Goal: Task Accomplishment & Management: Manage account settings

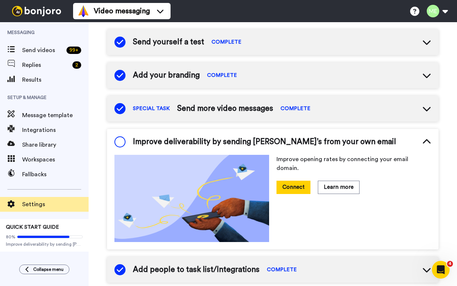
click at [27, 206] on span "Settings" at bounding box center [55, 204] width 66 height 9
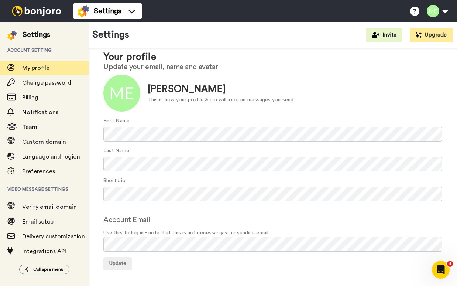
scroll to position [18, 0]
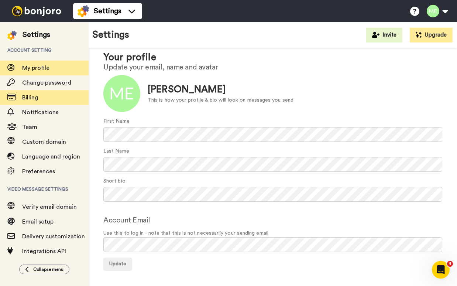
click at [37, 99] on span "Billing" at bounding box center [30, 97] width 16 height 6
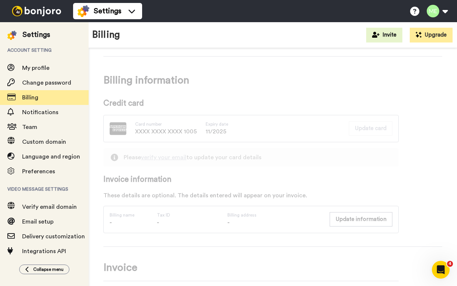
scroll to position [311, 0]
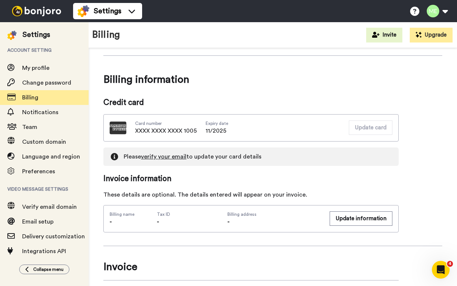
click at [175, 158] on link "verify your email" at bounding box center [163, 157] width 45 height 6
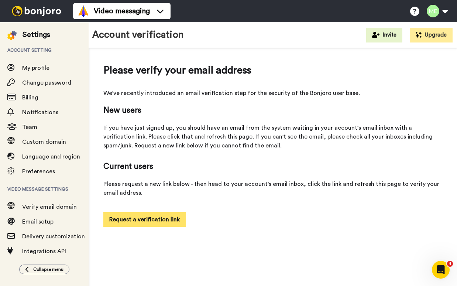
click at [140, 220] on button "Request a verification link" at bounding box center [144, 219] width 82 height 15
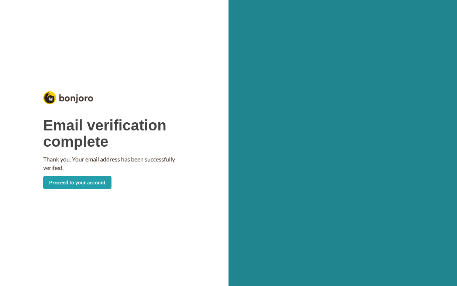
click at [98, 180] on link "Proceed to your account" at bounding box center [77, 182] width 68 height 13
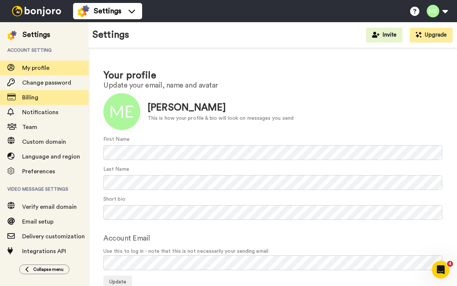
click at [30, 103] on div "Billing" at bounding box center [44, 97] width 89 height 15
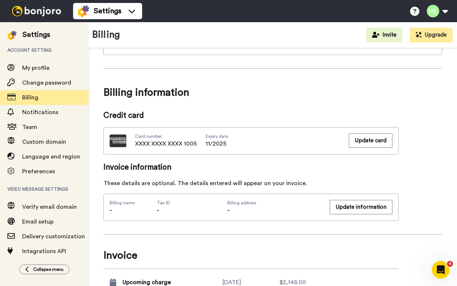
scroll to position [306, 0]
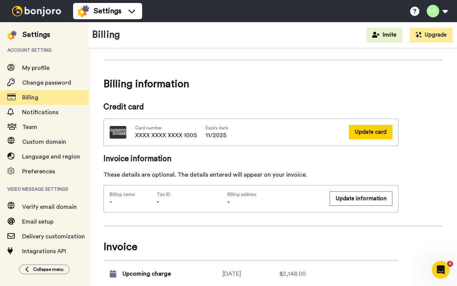
click at [373, 132] on button "Update card" at bounding box center [371, 132] width 44 height 14
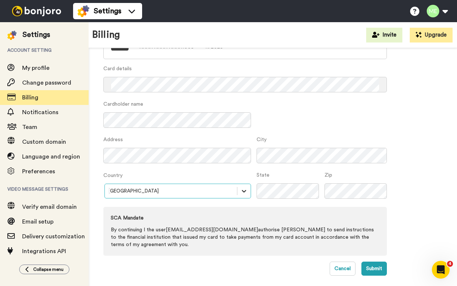
scroll to position [79, 0]
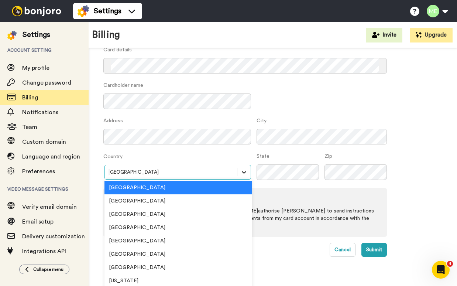
click at [244, 179] on div "option Australia focused, 1 of 250. 250 results available. Use Up and Down to c…" at bounding box center [177, 172] width 148 height 15
click at [166, 217] on div "United States" at bounding box center [178, 213] width 148 height 13
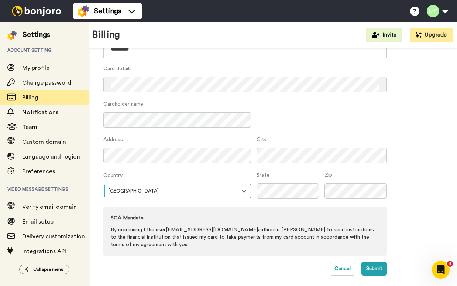
scroll to position [60, 0]
click at [416, 204] on div "Update card Card number XXXX XXXX XXXX 1005 Expiry date 11 / 2025 Card details …" at bounding box center [272, 142] width 339 height 265
click at [370, 268] on button "Submit" at bounding box center [373, 268] width 25 height 14
click at [373, 269] on button "Submit" at bounding box center [373, 268] width 25 height 14
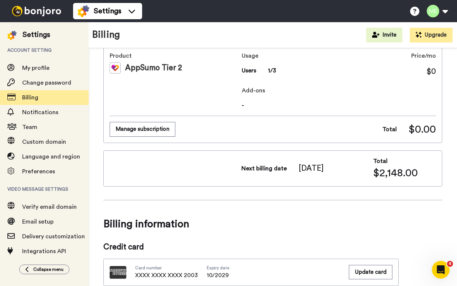
scroll to position [166, 0]
click at [28, 97] on span "Billing" at bounding box center [30, 97] width 16 height 6
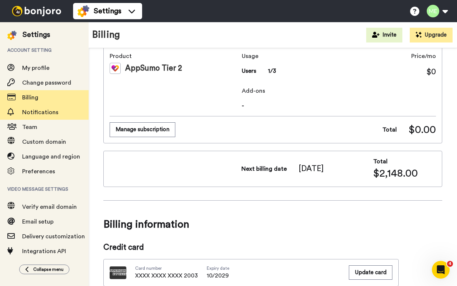
click at [32, 111] on span "Notifications" at bounding box center [40, 112] width 36 height 6
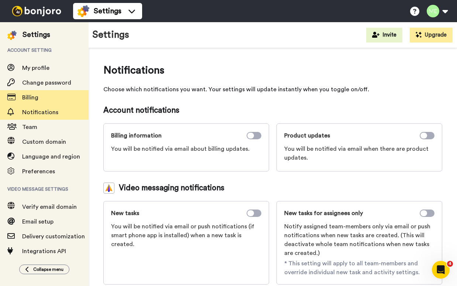
click at [28, 98] on span "Billing" at bounding box center [30, 97] width 16 height 6
click at [32, 96] on span "Billing" at bounding box center [30, 97] width 16 height 6
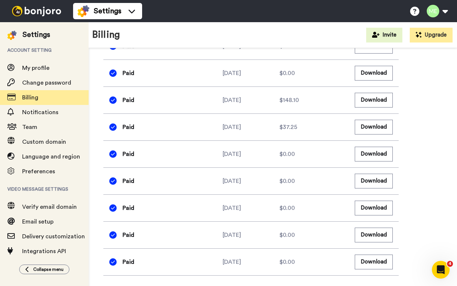
scroll to position [938, 0]
